Goal: Navigation & Orientation: Find specific page/section

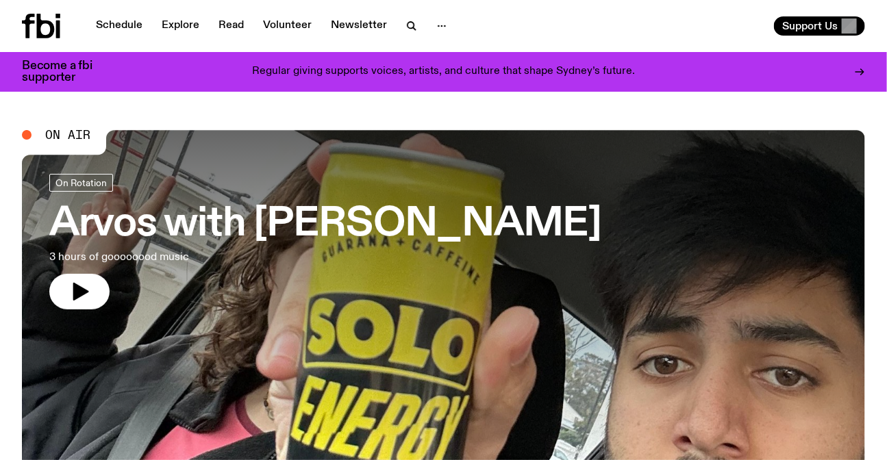
drag, startPoint x: 12, startPoint y: 123, endPoint x: 84, endPoint y: 142, distance: 74.9
click at [82, 141] on span "On Air" at bounding box center [67, 135] width 45 height 12
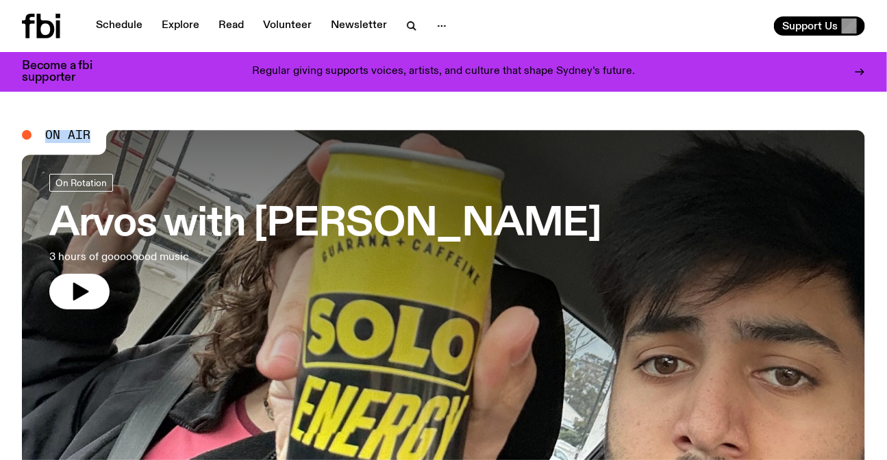
click at [82, 141] on span "On Air" at bounding box center [67, 135] width 45 height 12
click at [64, 134] on span "On Air" at bounding box center [67, 135] width 45 height 12
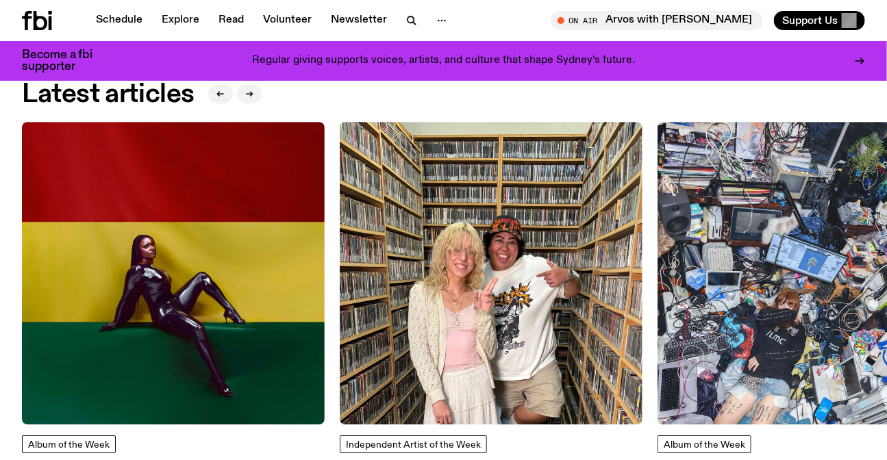
scroll to position [1423, 0]
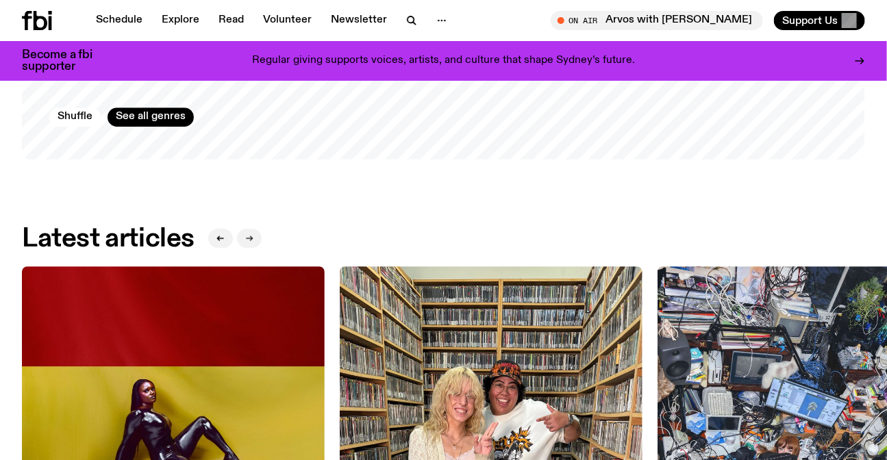
click at [251, 240] on icon "button" at bounding box center [251, 238] width 2 height 5
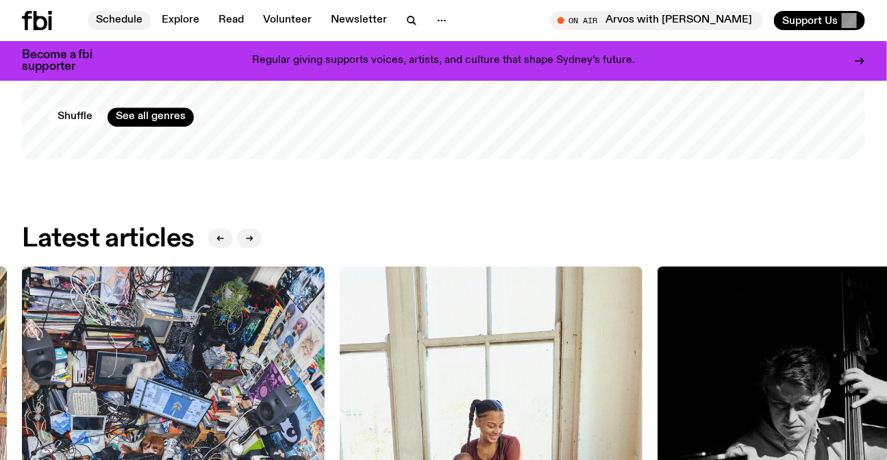
click at [125, 12] on link "Schedule" at bounding box center [119, 20] width 63 height 19
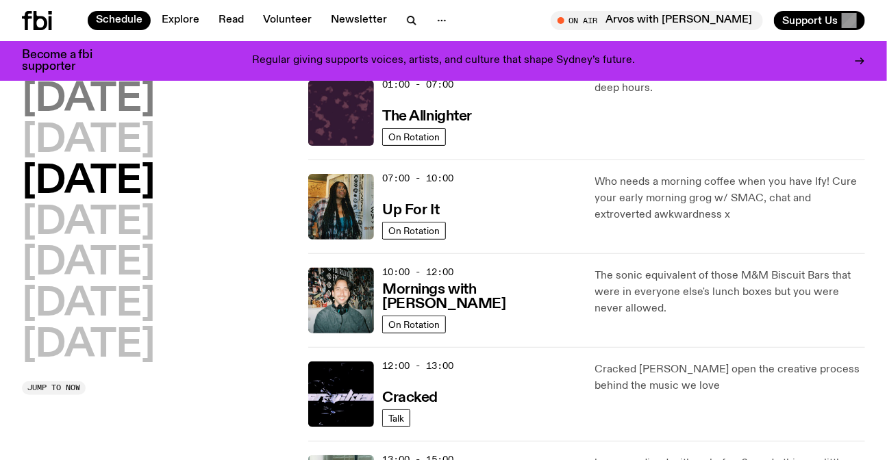
click at [121, 99] on h2 "[DATE]" at bounding box center [88, 100] width 133 height 38
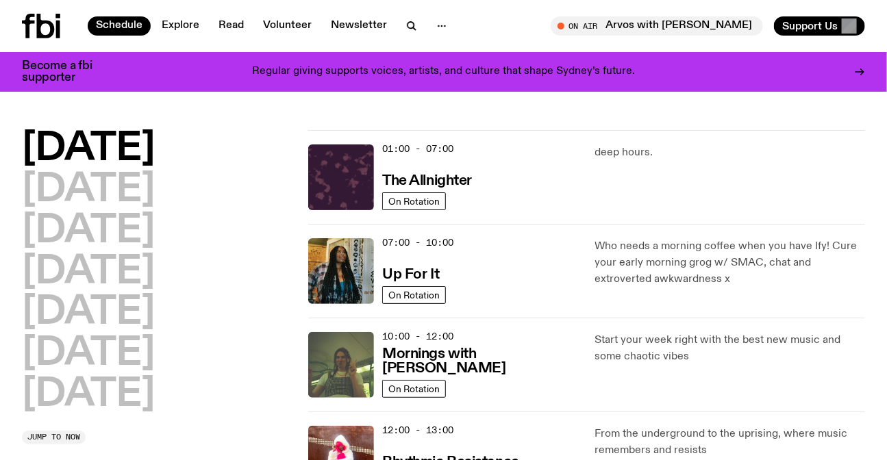
click at [42, 34] on icon at bounding box center [41, 26] width 38 height 25
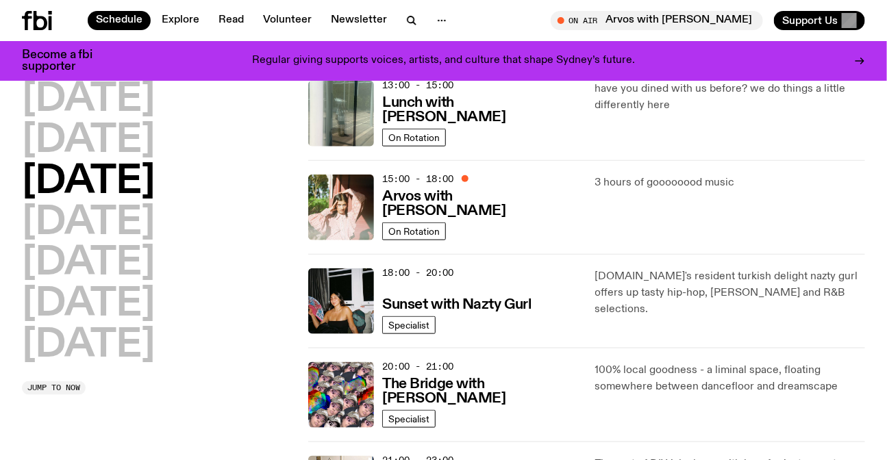
scroll to position [431, 0]
